Goal: Task Accomplishment & Management: Manage account settings

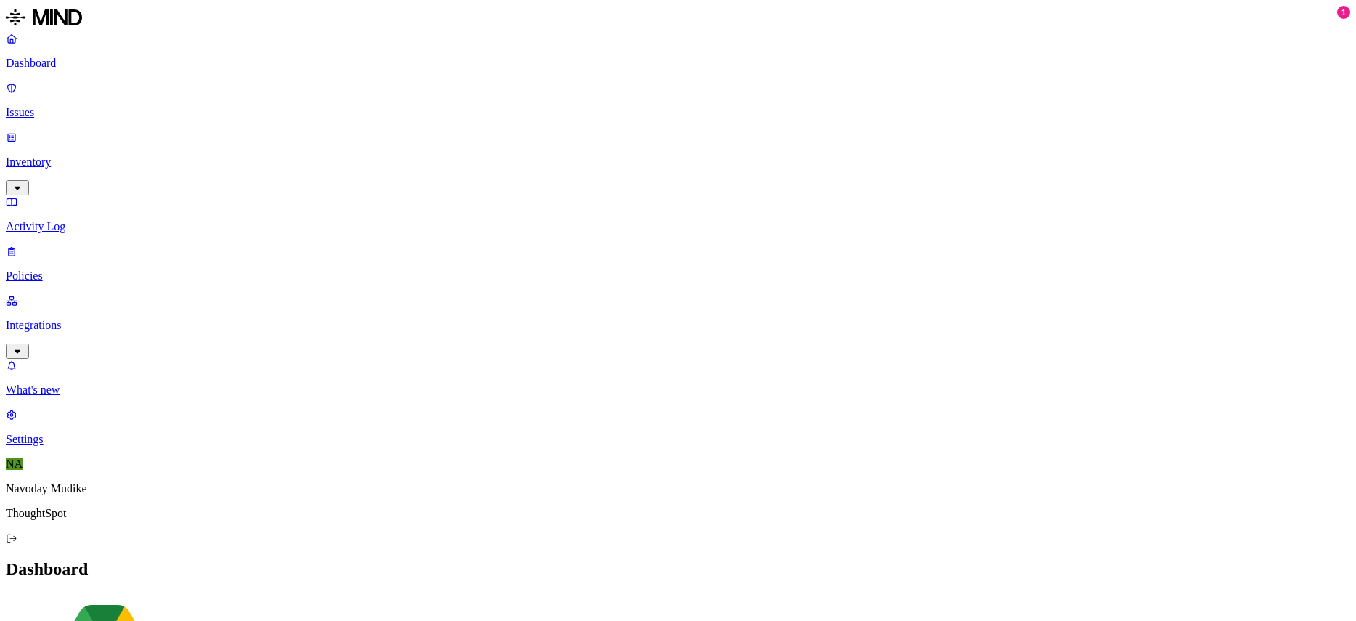
click at [84, 269] on p "Policies" at bounding box center [678, 275] width 1344 height 13
click at [23, 183] on icon "button" at bounding box center [18, 187] width 12 height 9
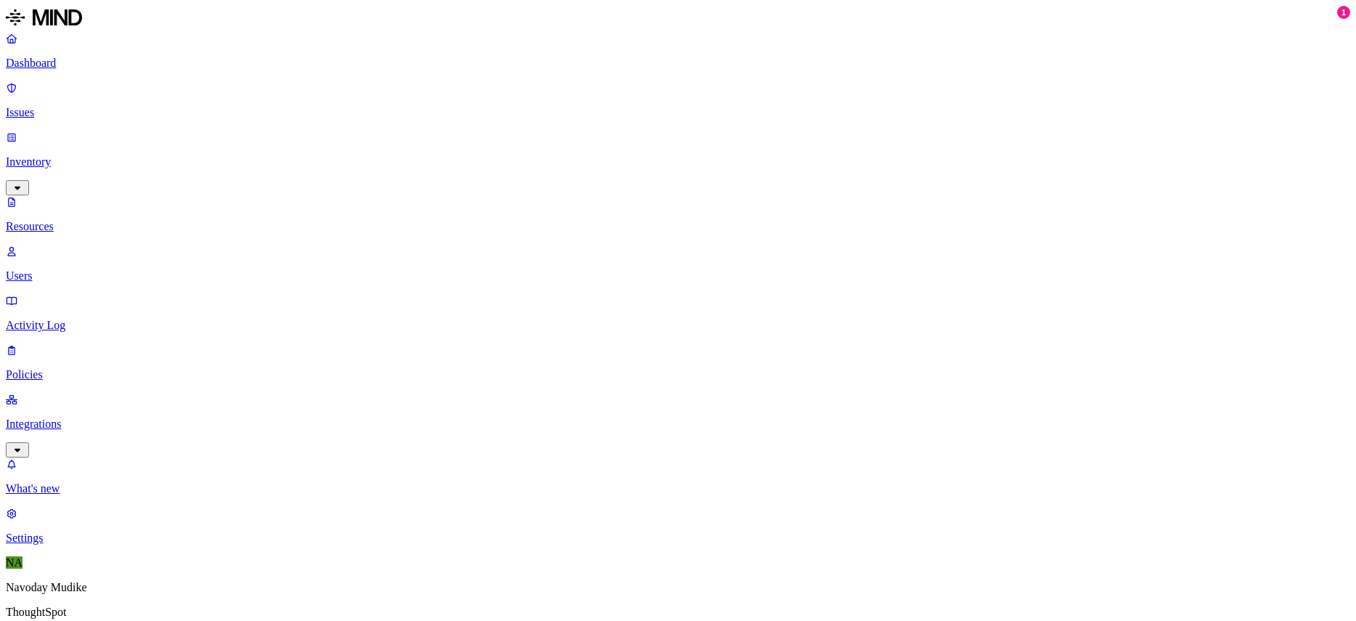
click at [70, 269] on p "Users" at bounding box center [678, 275] width 1344 height 13
paste input "[PERSON_NAME]"
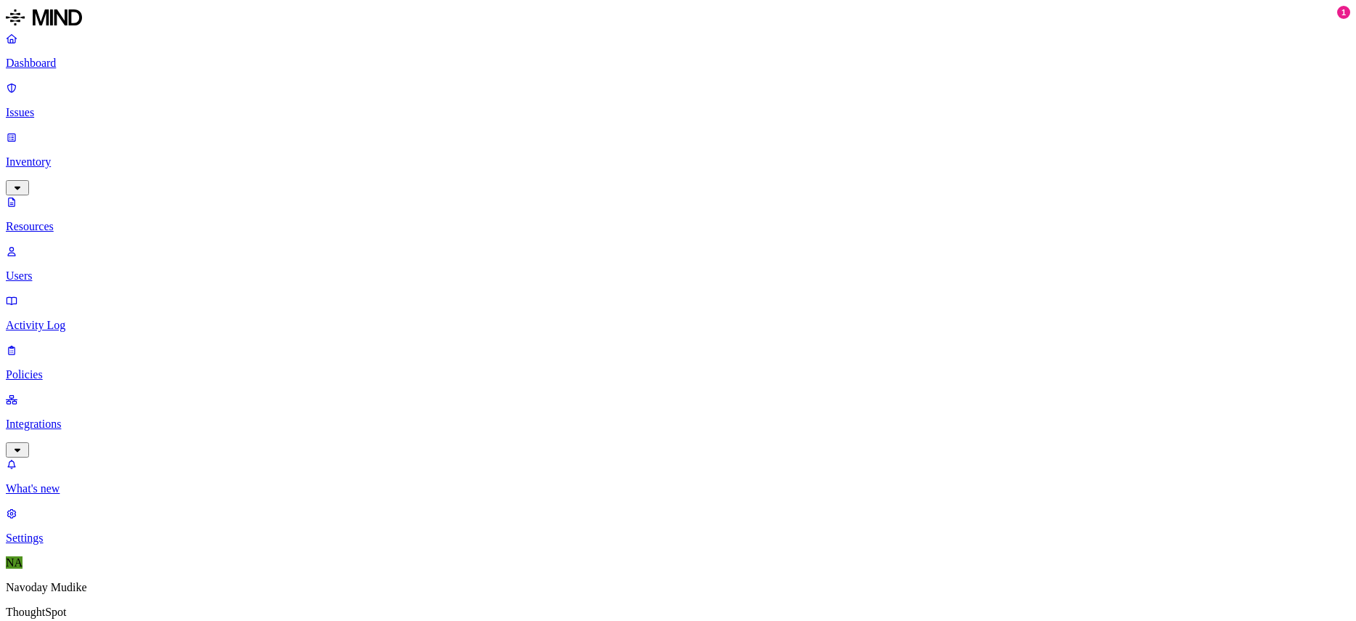
paste input "[PERSON_NAME]"
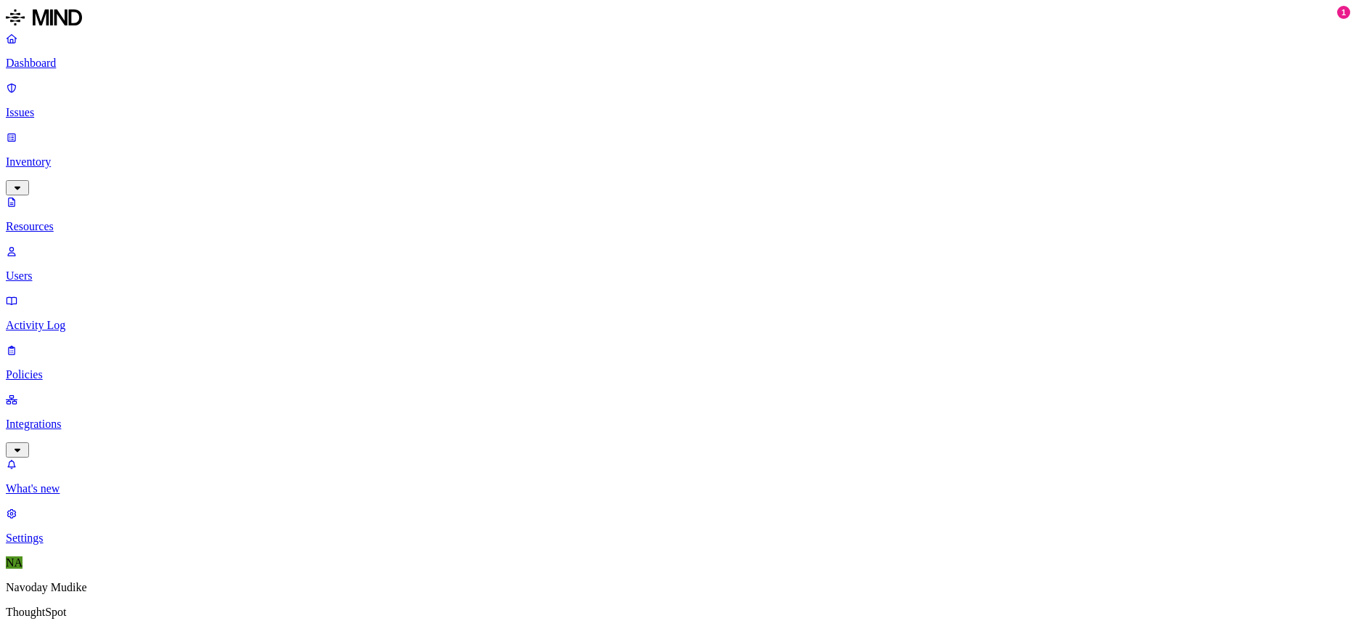
paste input "[PERSON_NAME]"
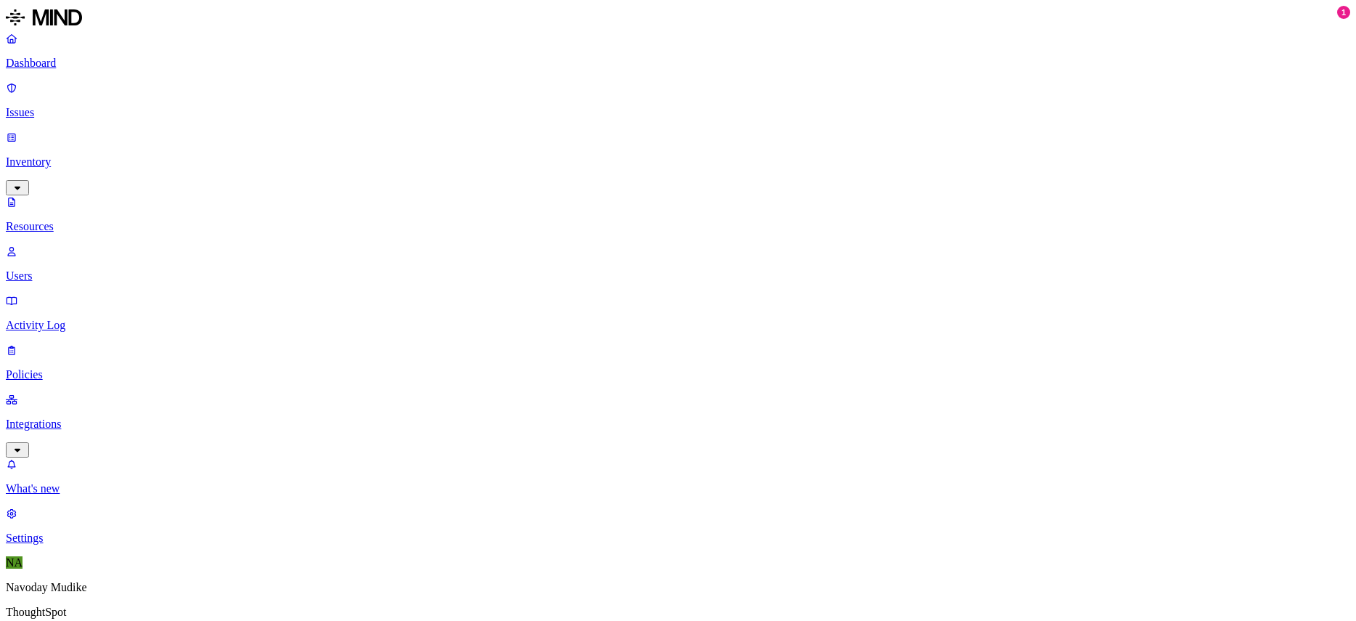
paste input "[PERSON_NAME] ["
paste input "[PERSON_NAME]"
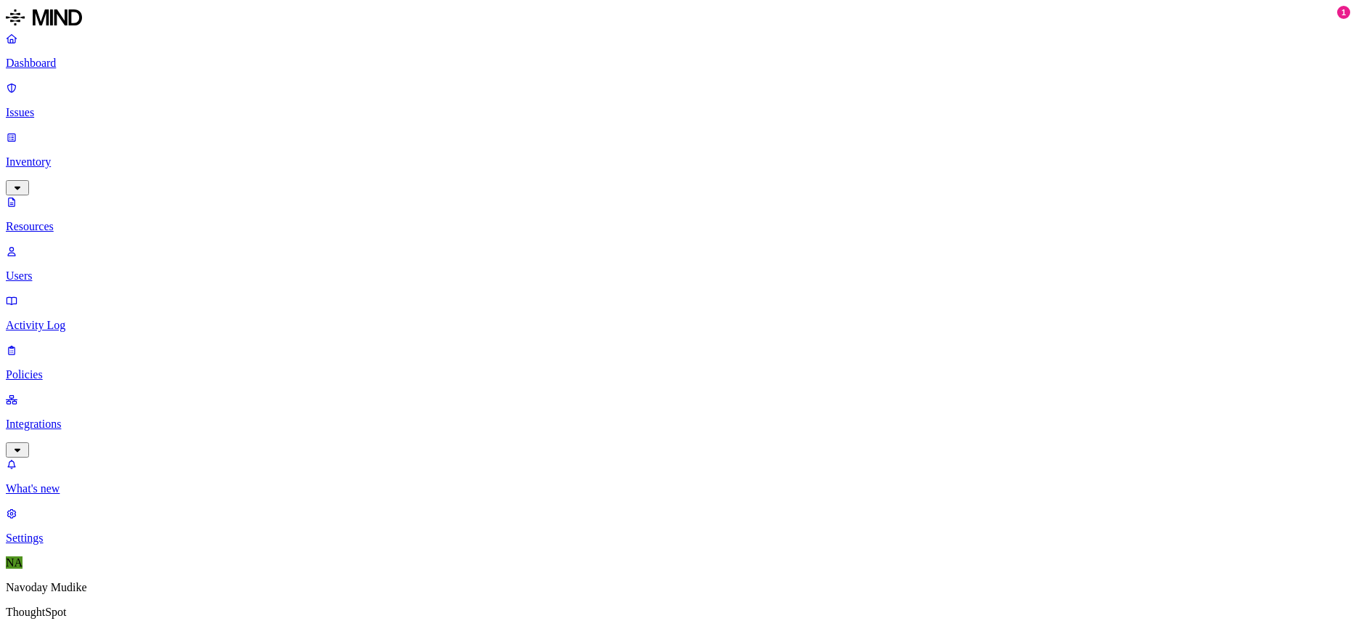
paste input "[PERSON_NAME]"
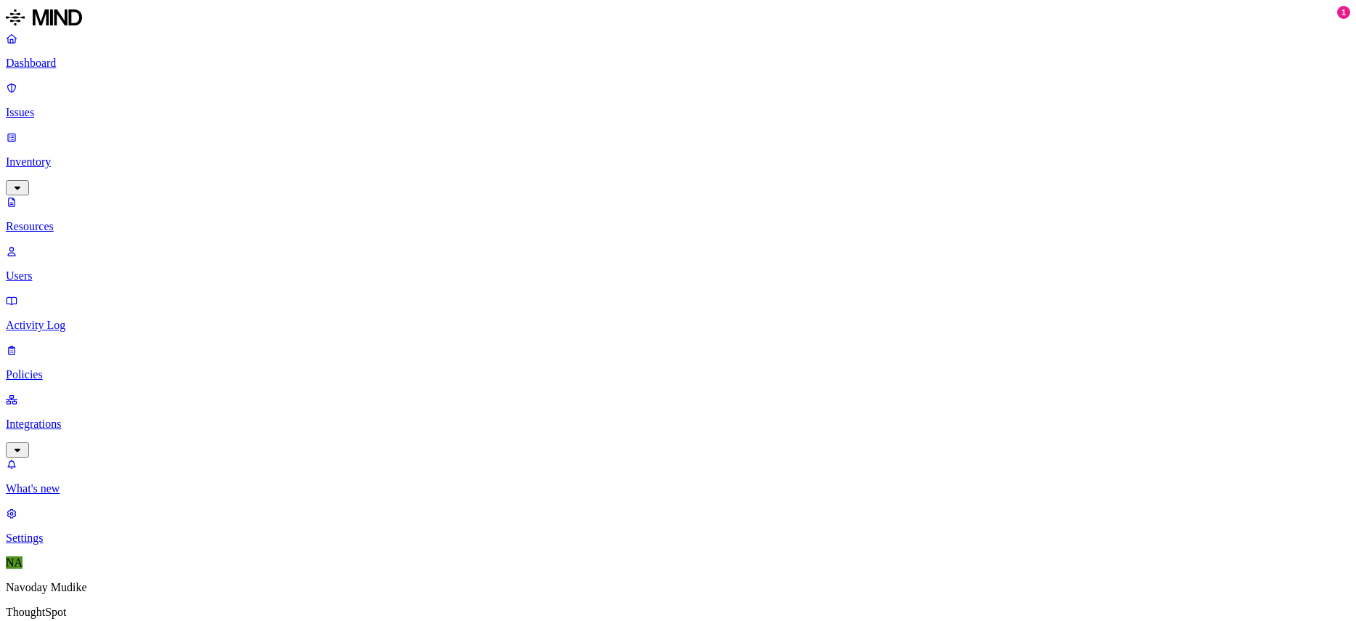
paste input "[PERSON_NAME]"
type input "[PERSON_NAME]"
click at [41, 81] on link "Issues" at bounding box center [678, 100] width 1344 height 38
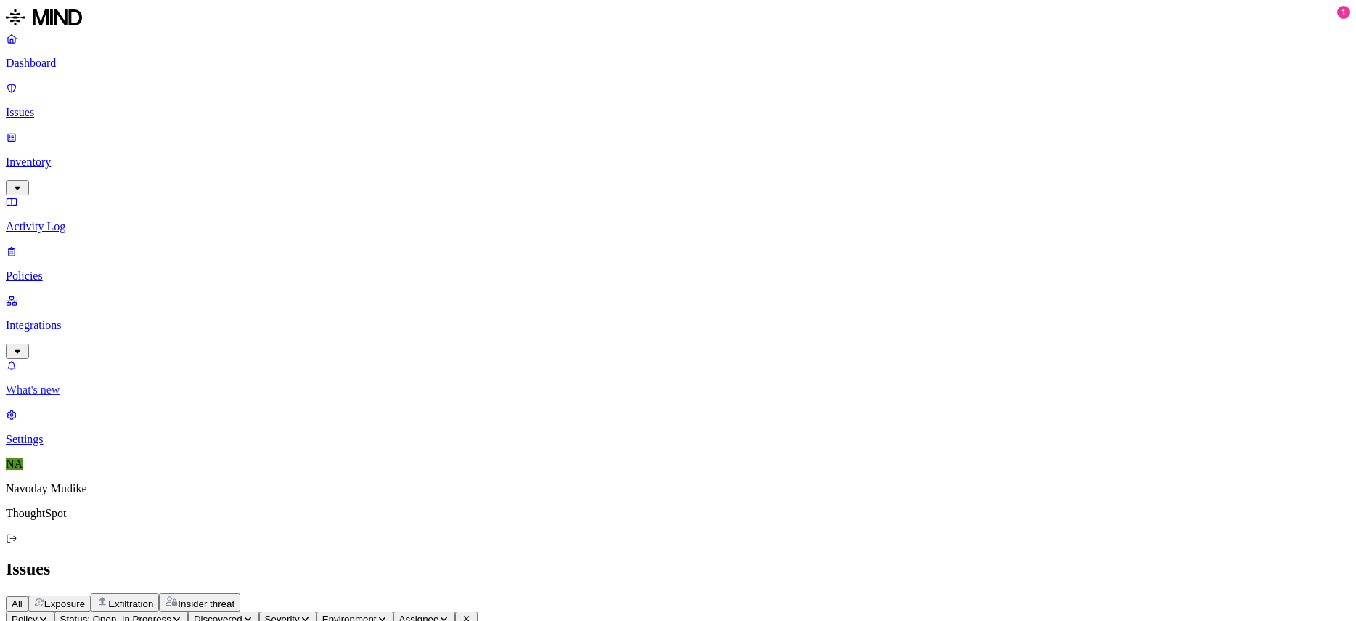
click at [95, 396] on link "What's new" at bounding box center [678, 378] width 1344 height 38
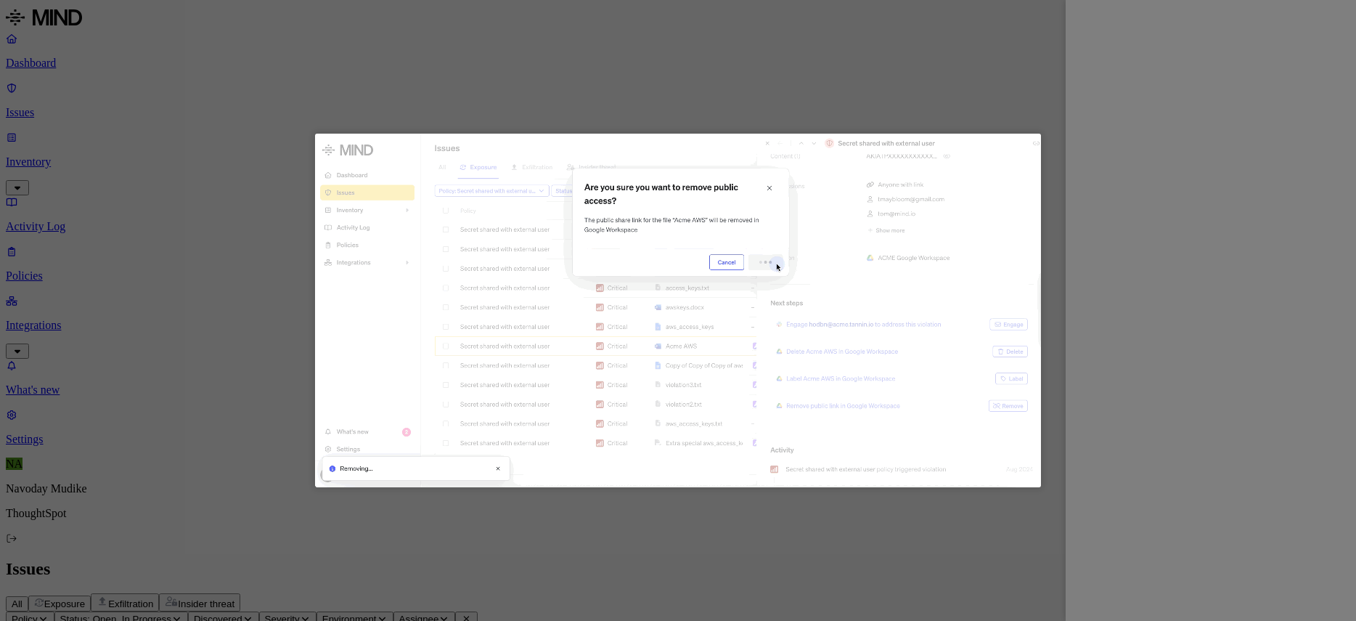
click at [1342, 25] on div at bounding box center [678, 310] width 1356 height 621
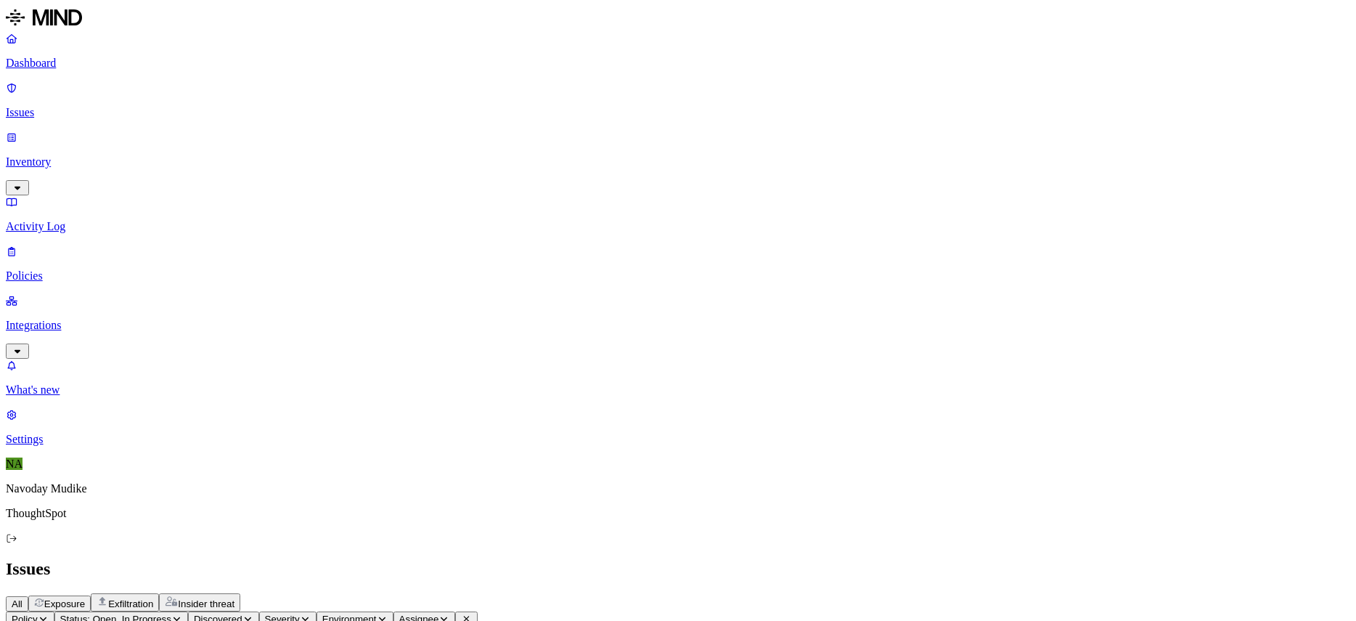
click at [1075, 593] on div "All Exposure Exfiltration Insider threat" at bounding box center [678, 602] width 1344 height 18
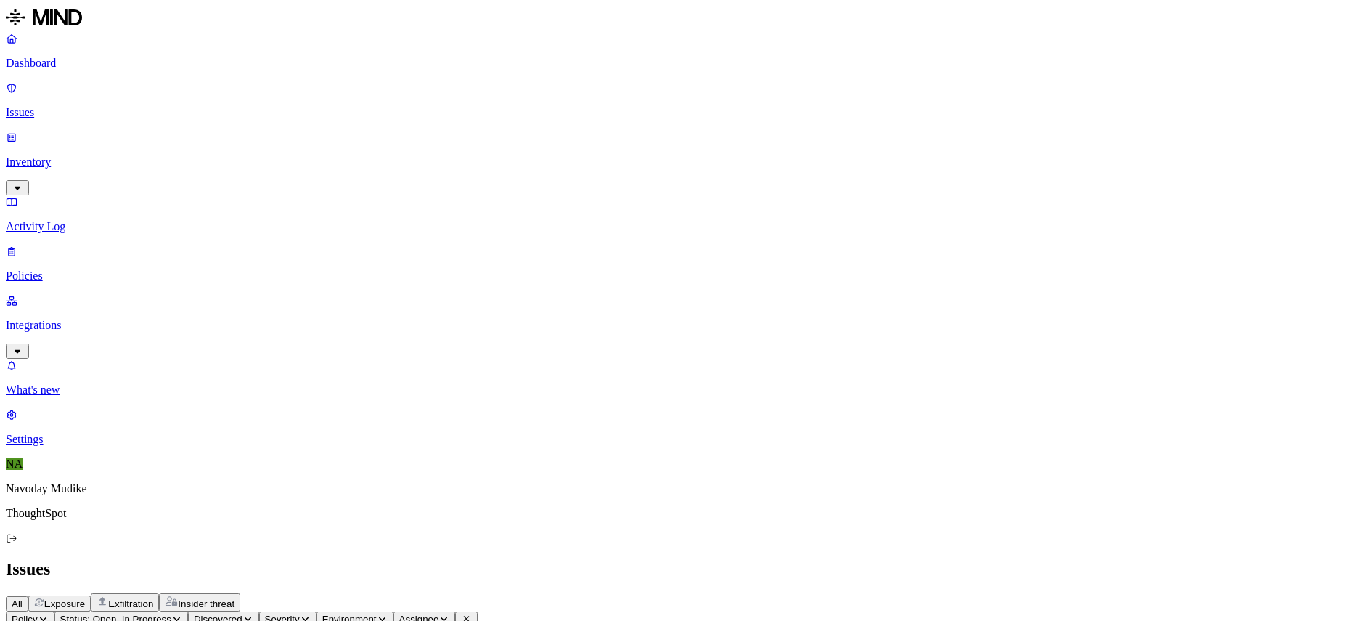
scroll to position [494, 0]
click at [811, 593] on div "All Exposure Exfiltration Insider threat" at bounding box center [678, 602] width 1344 height 18
click at [171, 613] on span "Status: Open, In Progress" at bounding box center [115, 618] width 111 height 11
click at [262, 153] on div "In Progress" at bounding box center [262, 181] width 0 height 56
click at [819, 593] on div "All Exposure Exfiltration Insider threat" at bounding box center [678, 602] width 1344 height 18
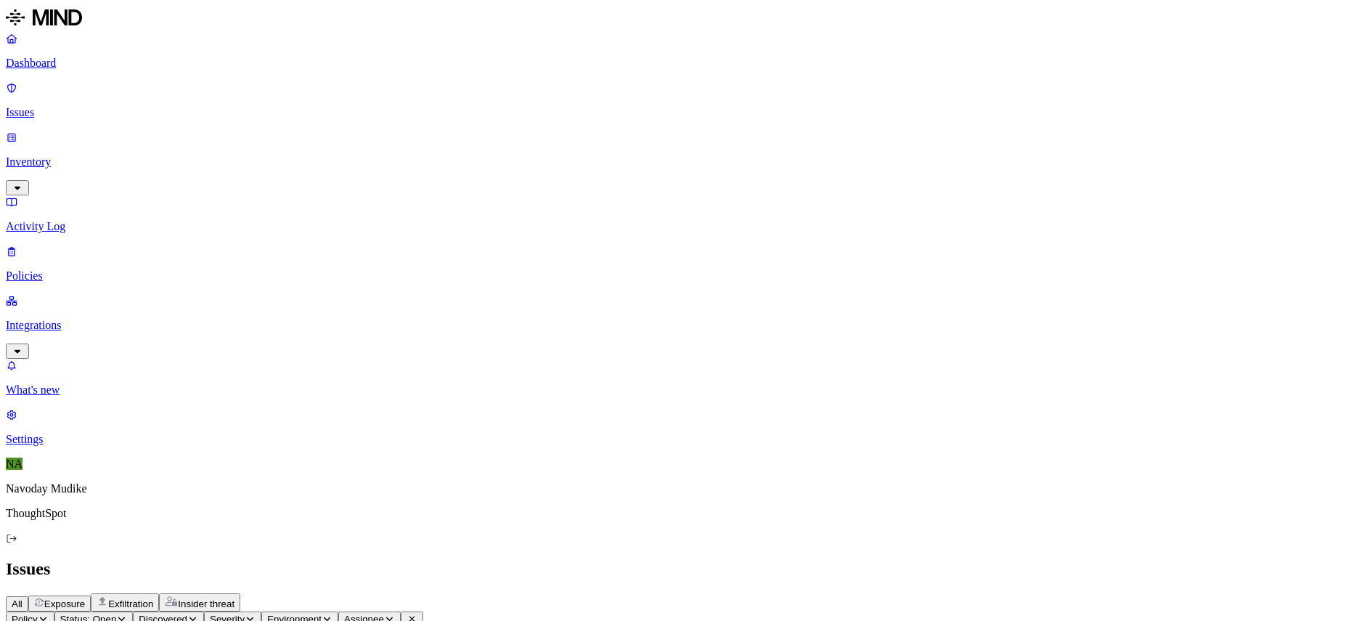
click at [854, 559] on h2 "Issues" at bounding box center [678, 569] width 1344 height 20
click at [226, 91] on html "Dashboard Issues Inventory Activity Log Policies Integrations What's new 1 Sett…" at bounding box center [678, 612] width 1356 height 1224
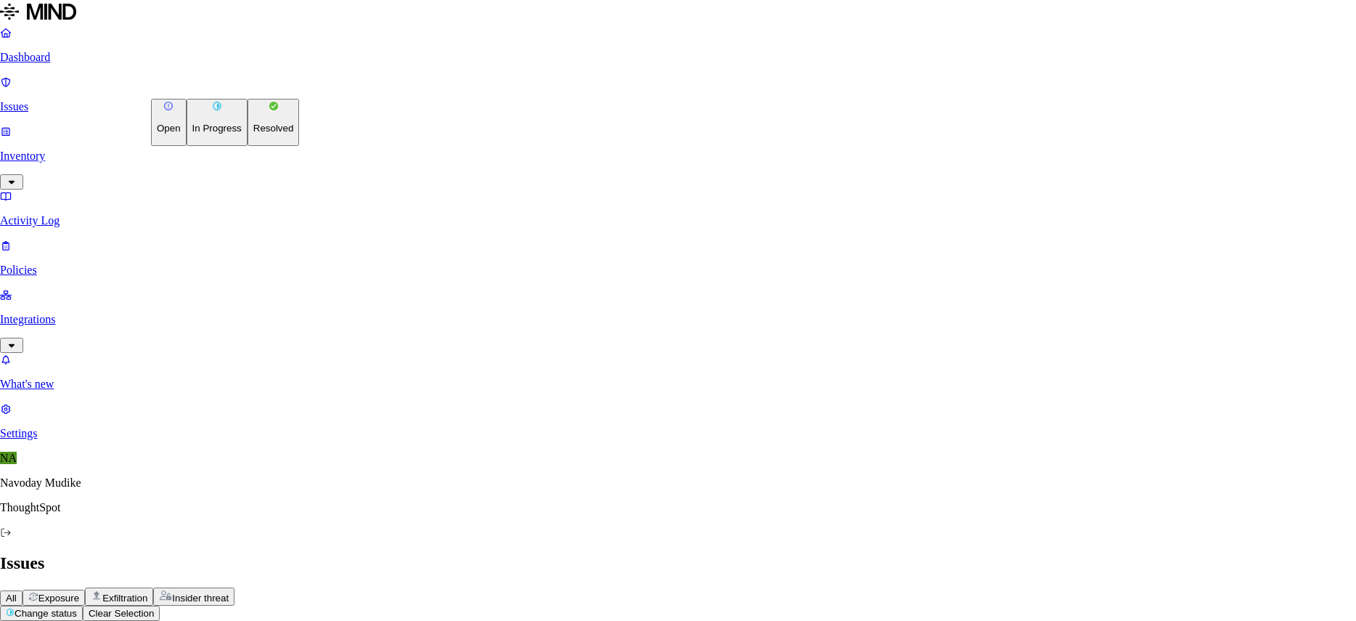
click at [253, 134] on p "Resolved" at bounding box center [273, 128] width 41 height 11
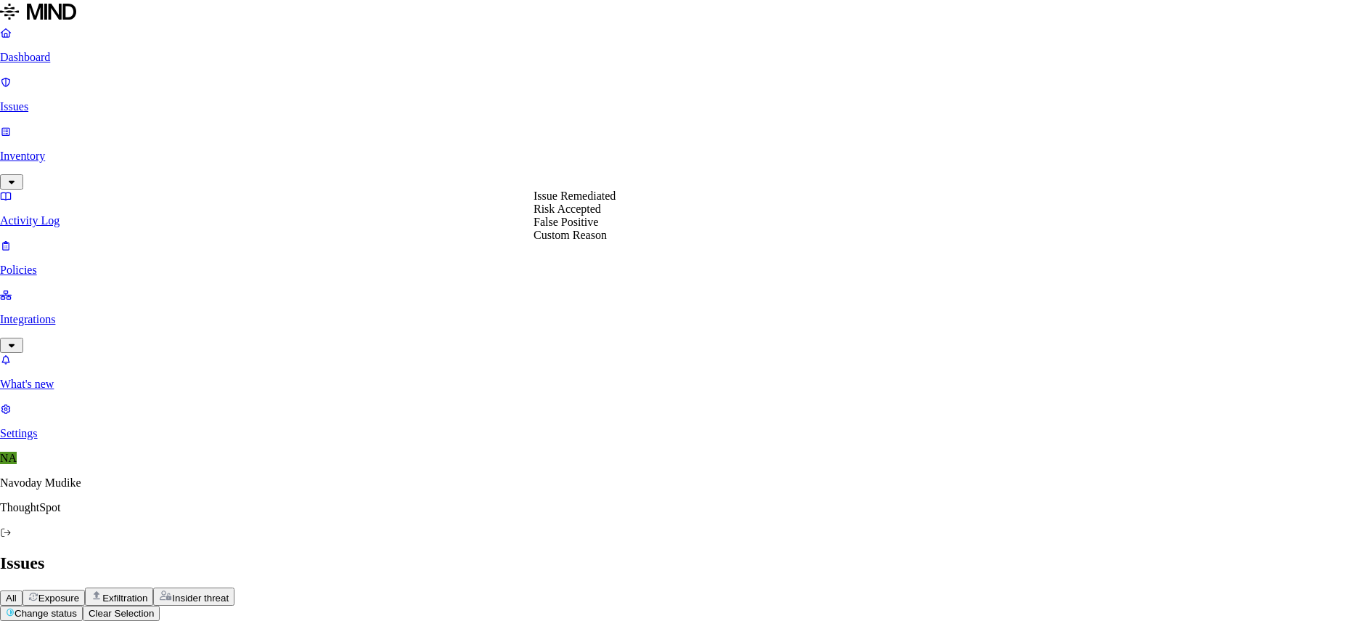
select select "Risk Accepted"
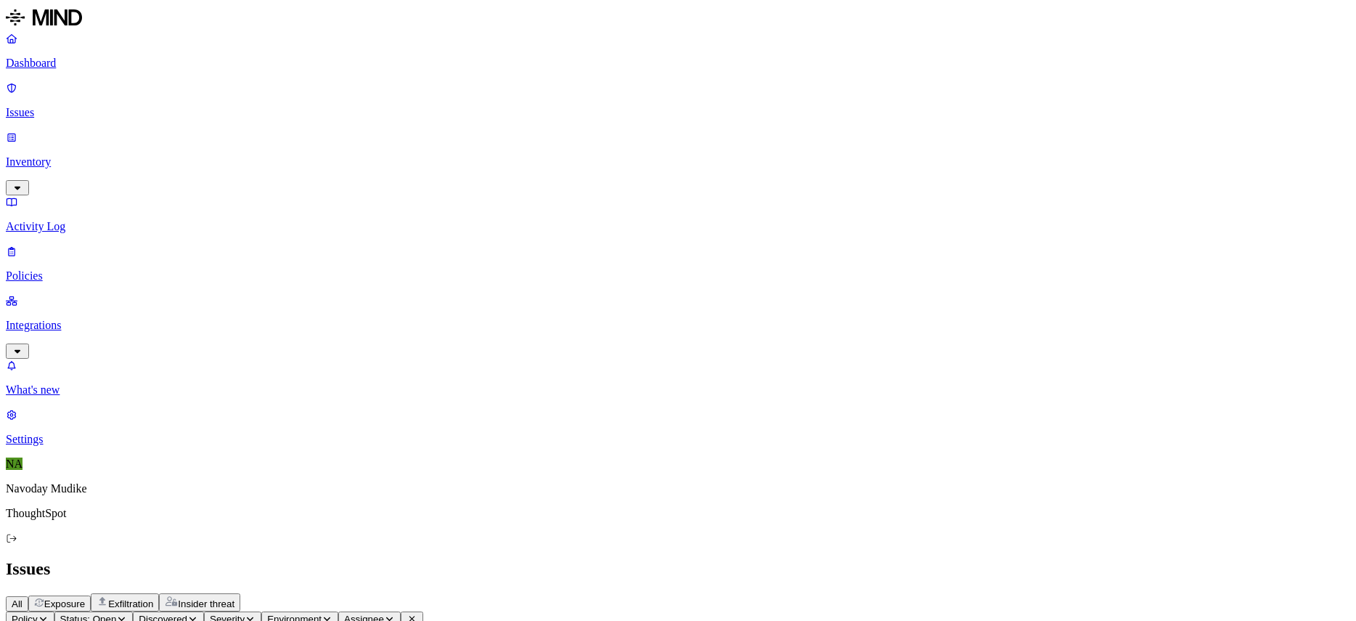
click at [838, 559] on h2 "Issues" at bounding box center [678, 569] width 1344 height 20
